Goal: Find contact information: Find contact information

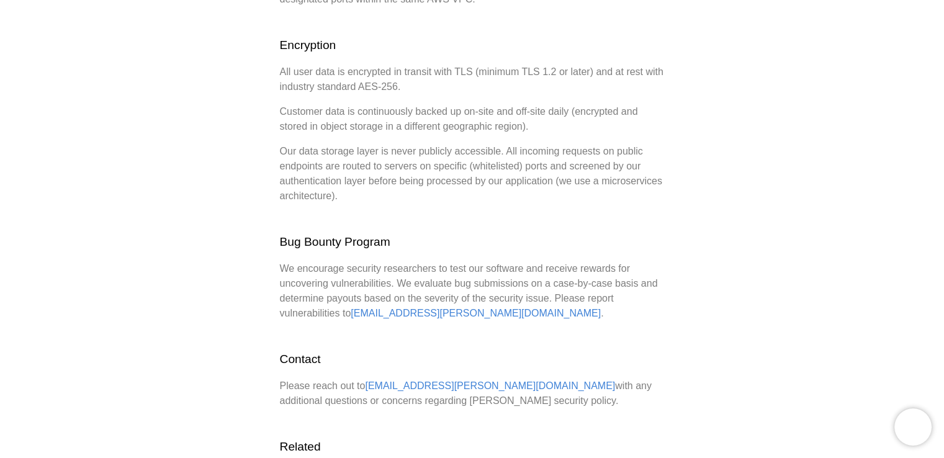
scroll to position [496, 0]
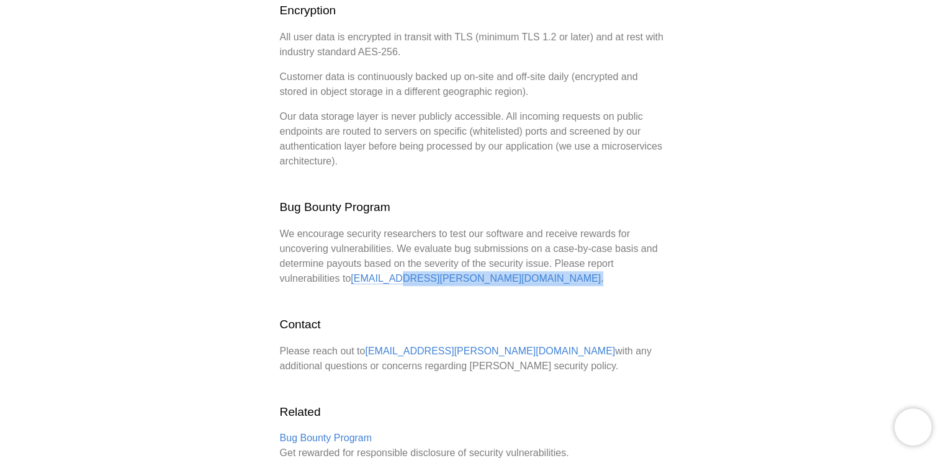
drag, startPoint x: 426, startPoint y: 276, endPoint x: 397, endPoint y: 281, distance: 29.6
click at [397, 281] on p "We encourage security researchers to test our software and receive rewards for …" at bounding box center [472, 257] width 385 height 60
click at [445, 284] on p "We encourage security researchers to test our software and receive rewards for …" at bounding box center [472, 257] width 385 height 60
drag, startPoint x: 424, startPoint y: 278, endPoint x: 396, endPoint y: 284, distance: 29.1
click at [396, 284] on p "We encourage security researchers to test our software and receive rewards for …" at bounding box center [472, 257] width 385 height 60
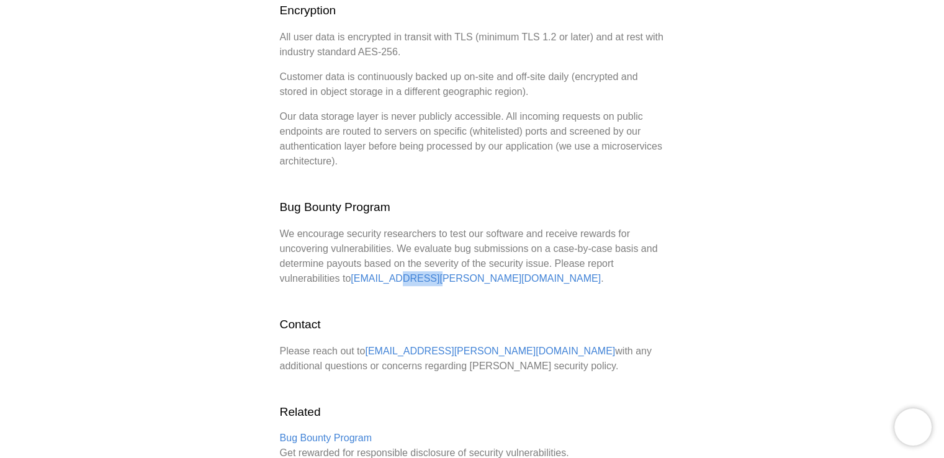
copy link "nolt.io"
click at [426, 342] on div "Security policies We take your privacy and the security of your data very serio…" at bounding box center [472, 54] width 385 height 813
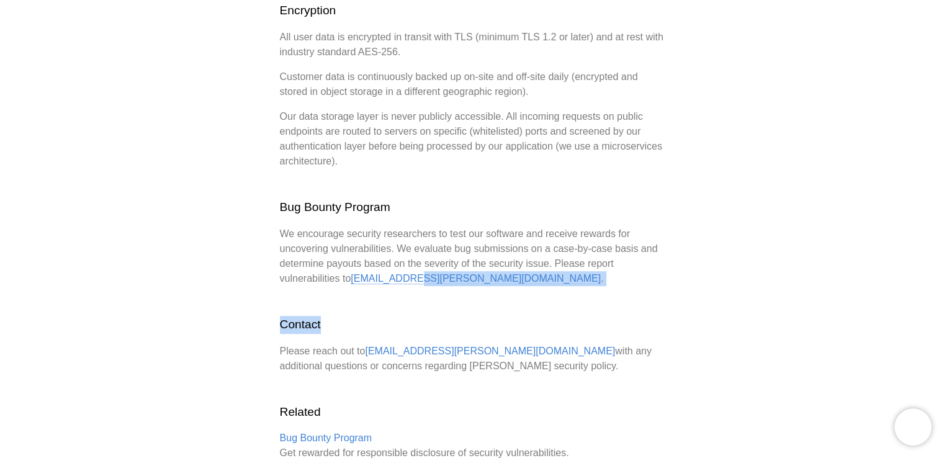
drag, startPoint x: 428, startPoint y: 287, endPoint x: 411, endPoint y: 283, distance: 17.2
click at [411, 283] on div "Security policies We take your privacy and the security of your data very serio…" at bounding box center [472, 54] width 385 height 813
click at [496, 298] on div "Security policies We take your privacy and the security of your data very serio…" at bounding box center [472, 54] width 385 height 813
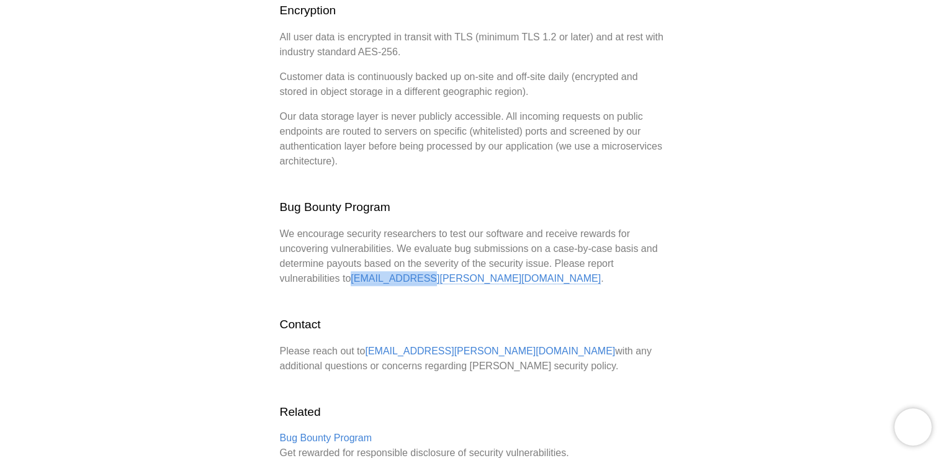
drag, startPoint x: 352, startPoint y: 279, endPoint x: 417, endPoint y: 284, distance: 64.7
click at [417, 284] on p "We encourage security researchers to test our software and receive rewards for …" at bounding box center [472, 257] width 385 height 60
click at [546, 320] on h2 "Contact" at bounding box center [472, 325] width 385 height 18
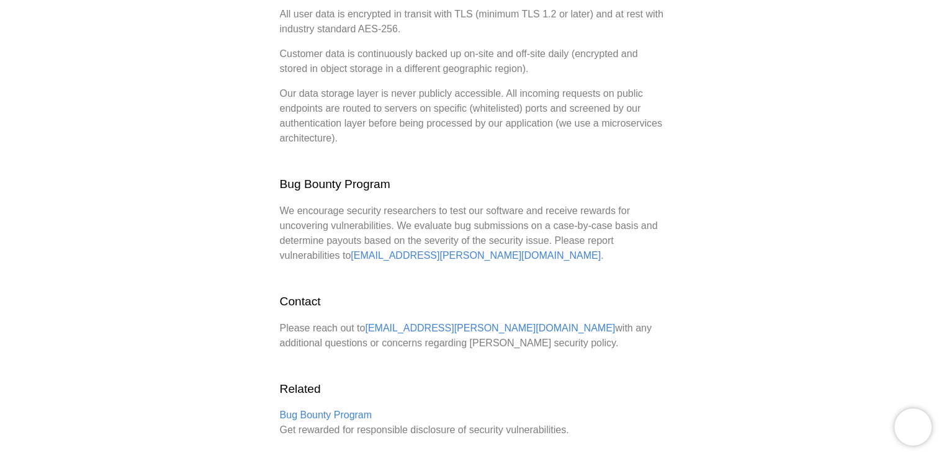
scroll to position [499, 0]
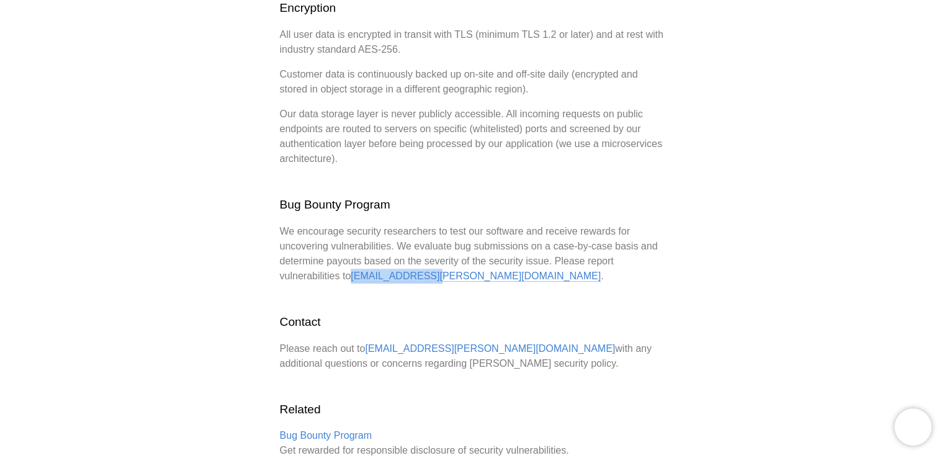
drag, startPoint x: 352, startPoint y: 277, endPoint x: 424, endPoint y: 276, distance: 71.4
click at [424, 276] on p "We encourage security researchers to test our software and receive rewards for …" at bounding box center [472, 254] width 385 height 60
copy p "security@nolt.io"
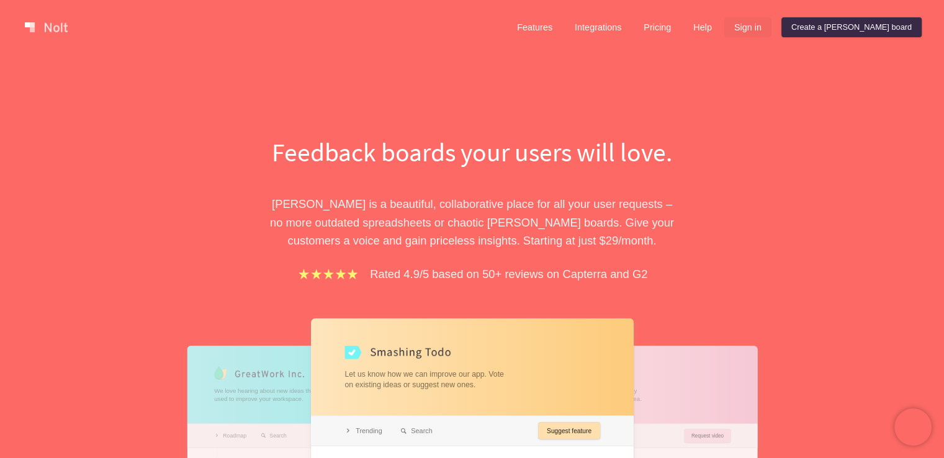
click at [771, 30] on link "Sign in" at bounding box center [747, 27] width 47 height 20
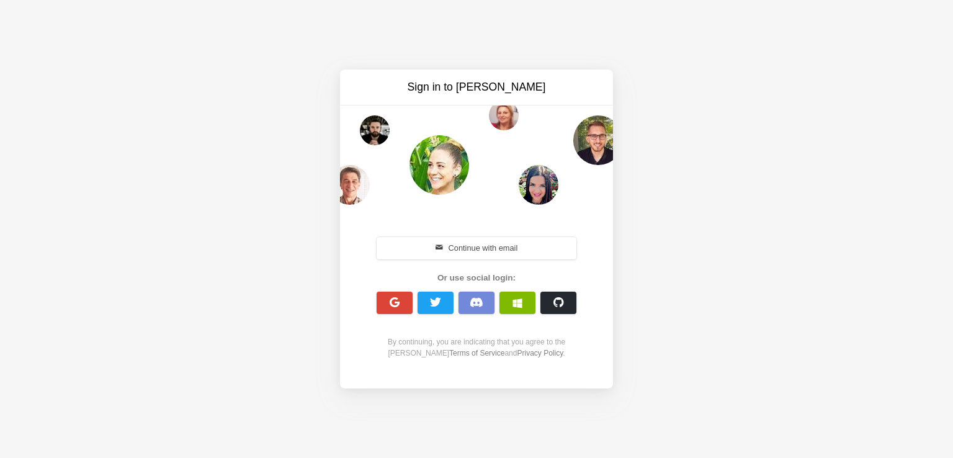
click at [728, 194] on div "Sign in to [PERSON_NAME] Continue with email Or use social login: By continuing…" at bounding box center [476, 229] width 953 height 458
